Goal: Task Accomplishment & Management: Manage account settings

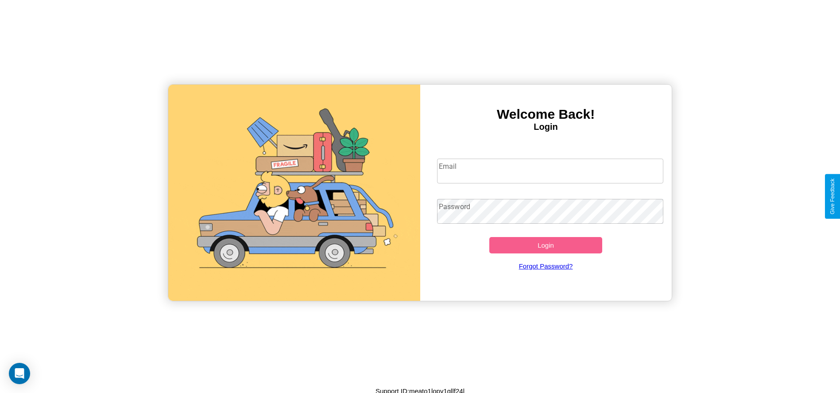
click at [550, 171] on input "Email" at bounding box center [550, 171] width 226 height 25
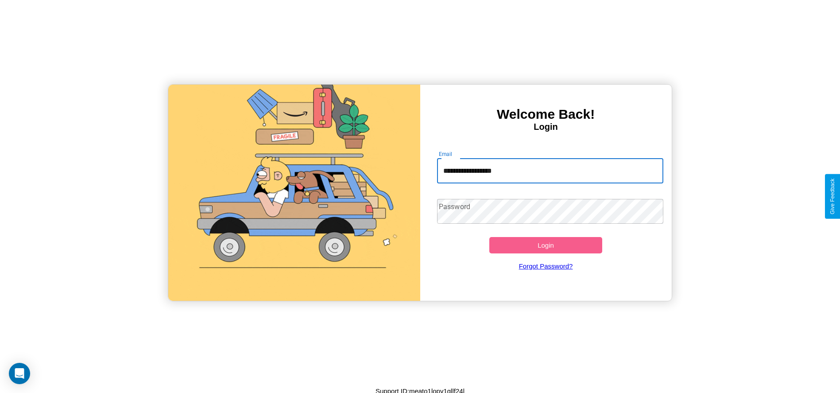
type input "**********"
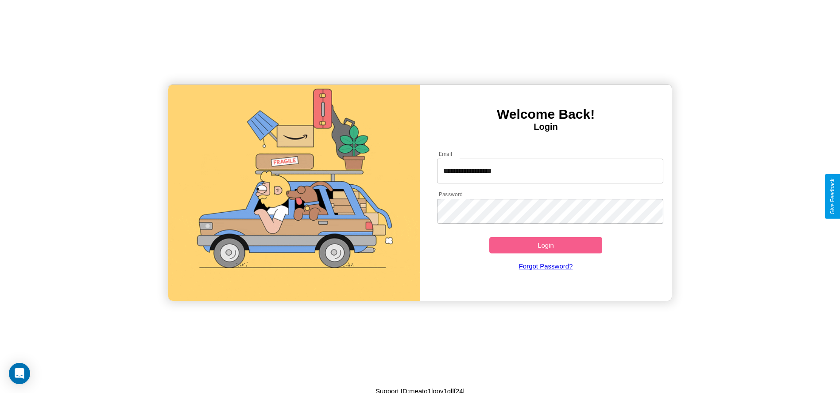
click at [546, 245] on button "Login" at bounding box center [546, 245] width 113 height 16
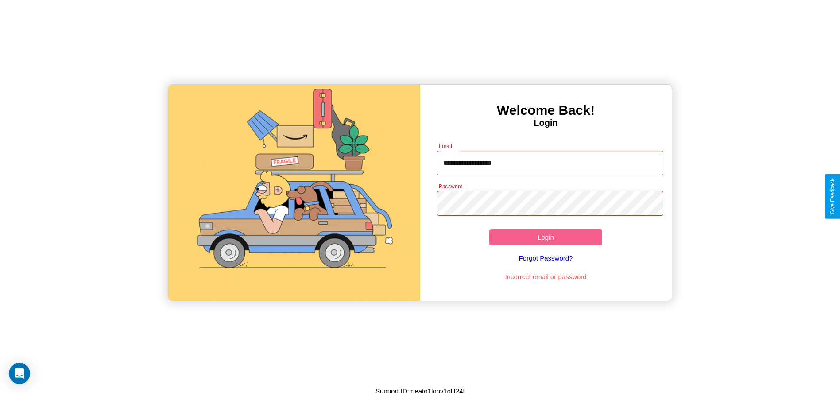
click at [546, 237] on button "Login" at bounding box center [546, 237] width 113 height 16
